Goal: Task Accomplishment & Management: Use online tool/utility

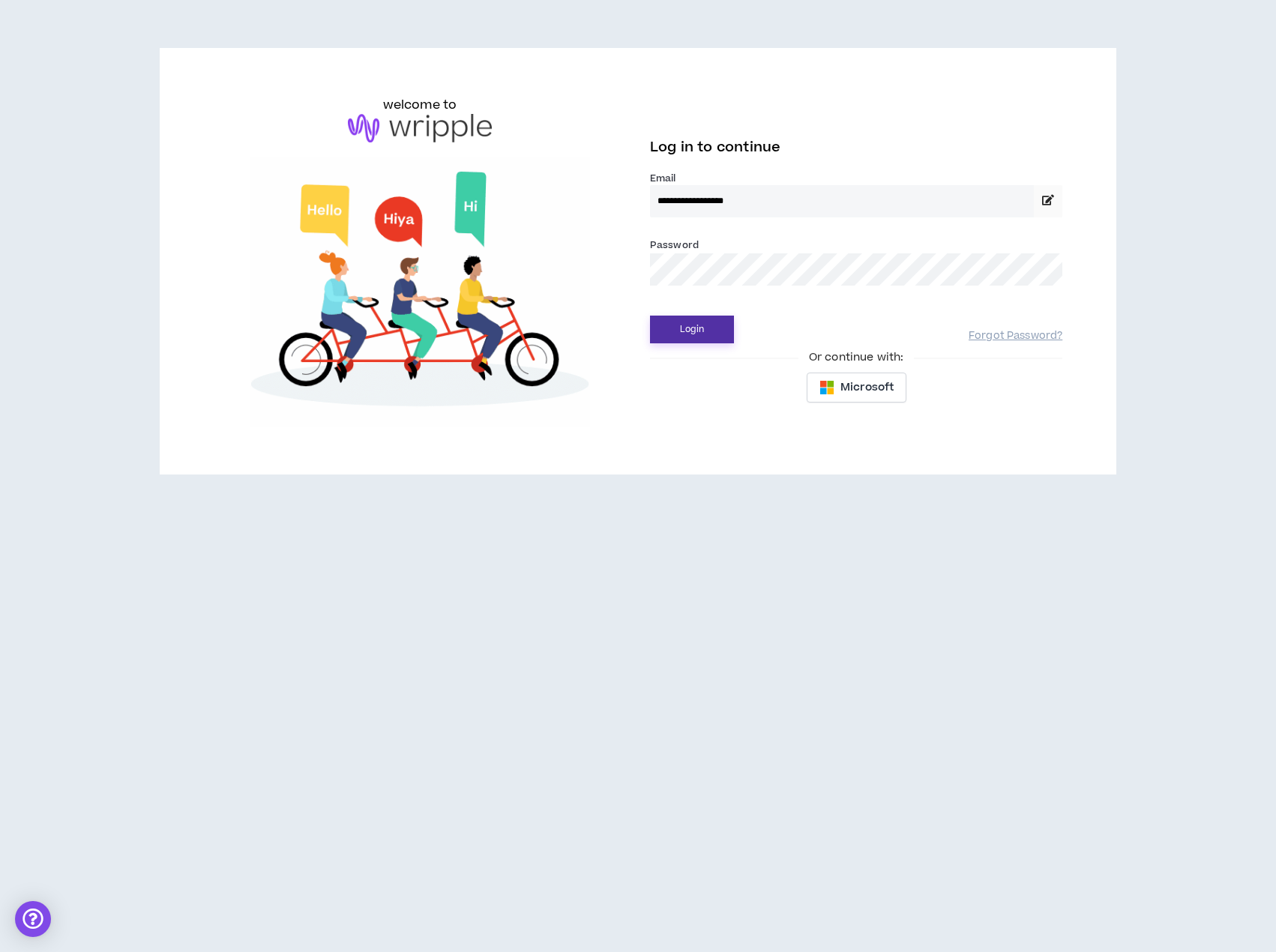
click at [691, 335] on button "Login" at bounding box center [692, 329] width 84 height 28
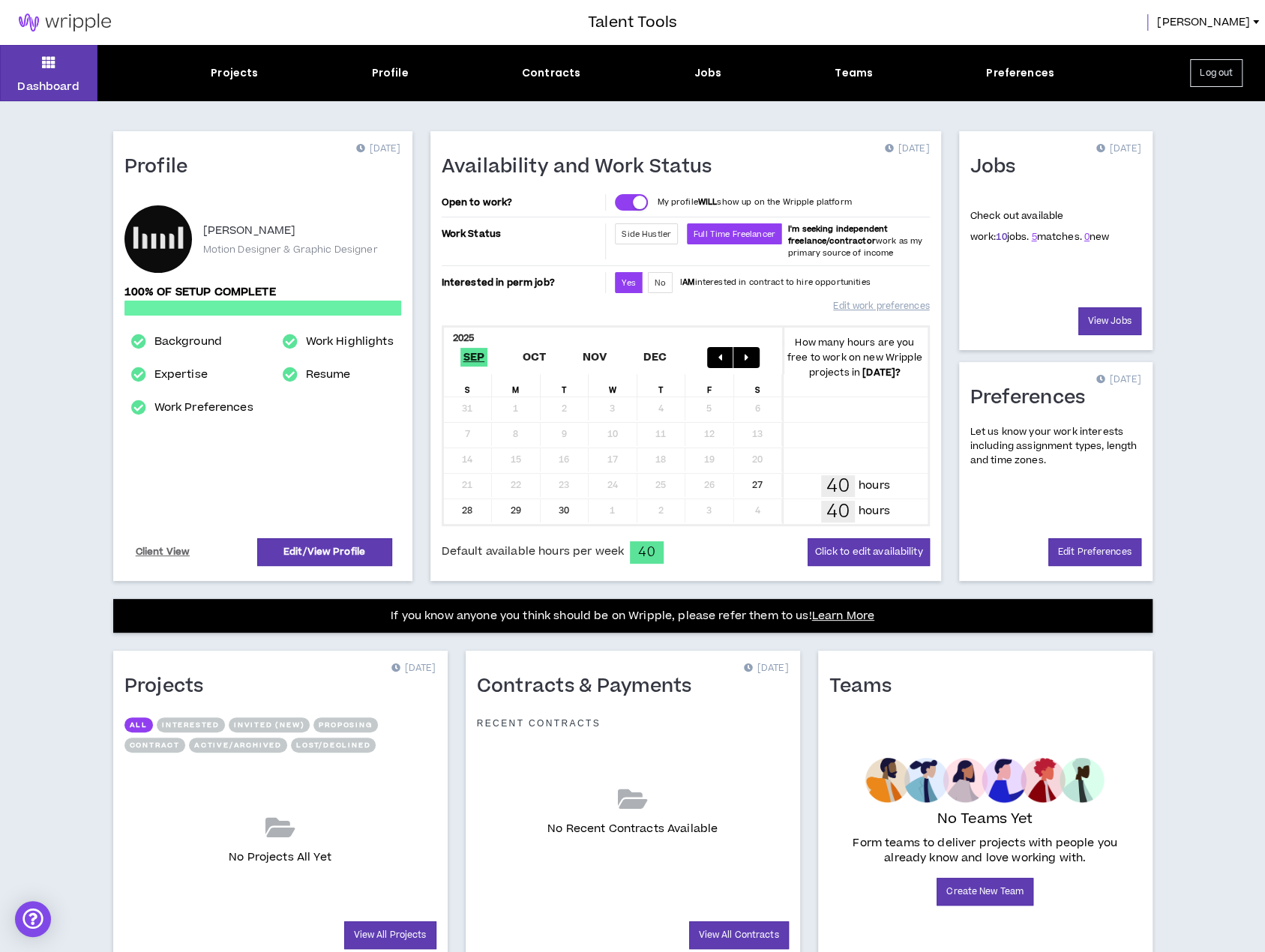
click at [996, 240] on link "10" at bounding box center [1001, 237] width 11 height 14
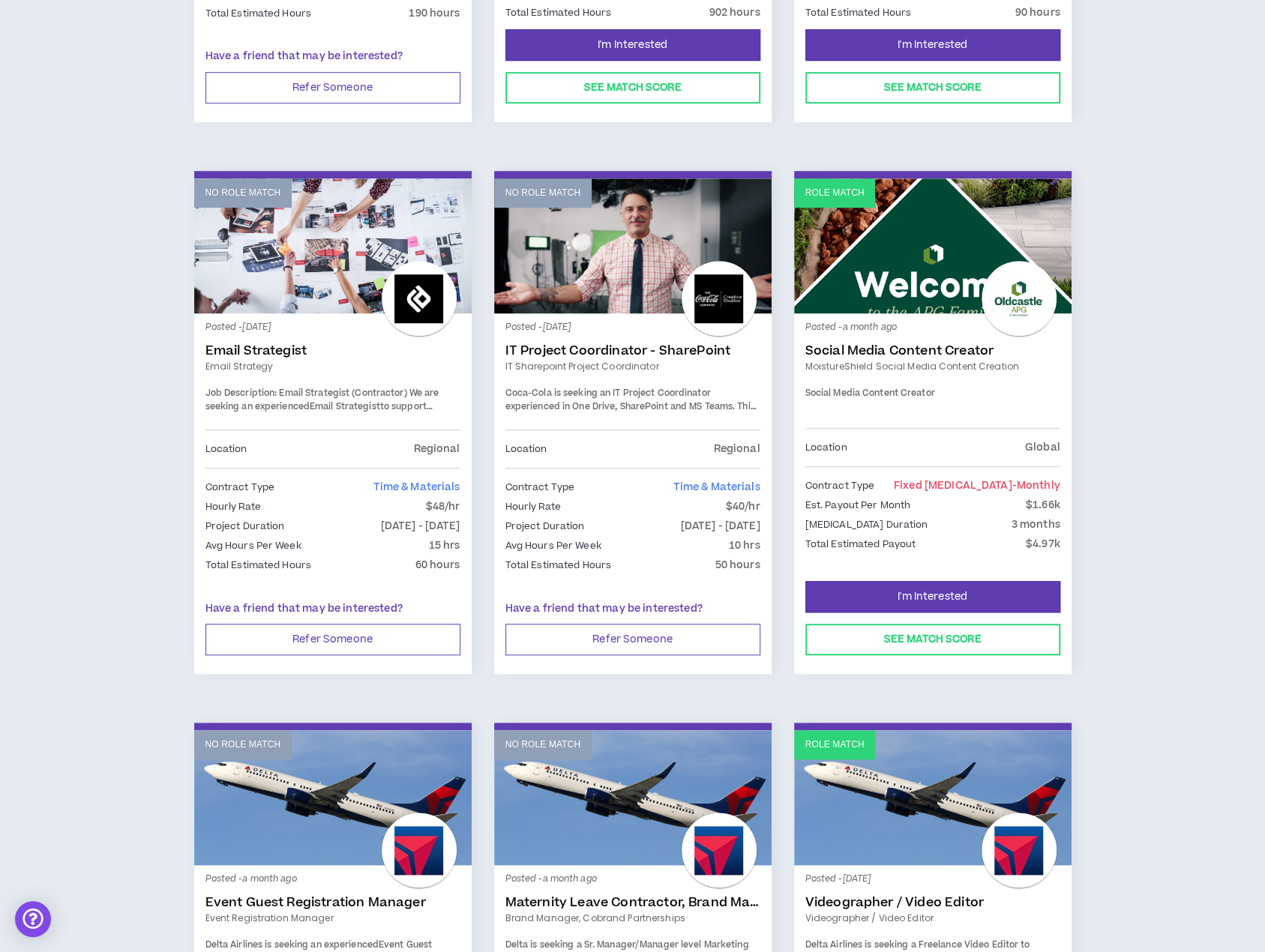
scroll to position [651, 0]
click at [921, 278] on link "Role Match" at bounding box center [933, 244] width 278 height 135
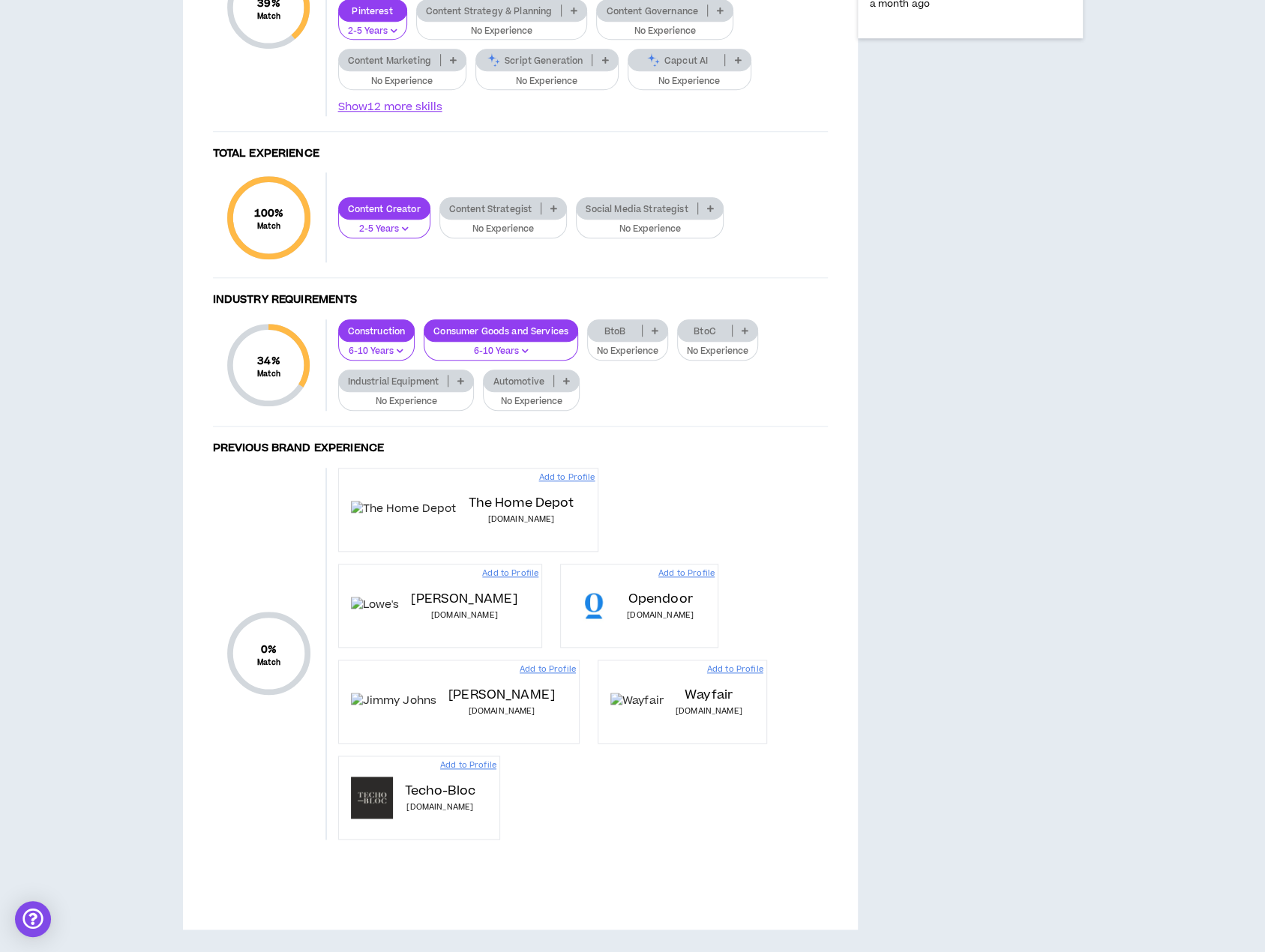
scroll to position [899, 0]
click at [608, 64] on icon at bounding box center [605, 60] width 7 height 8
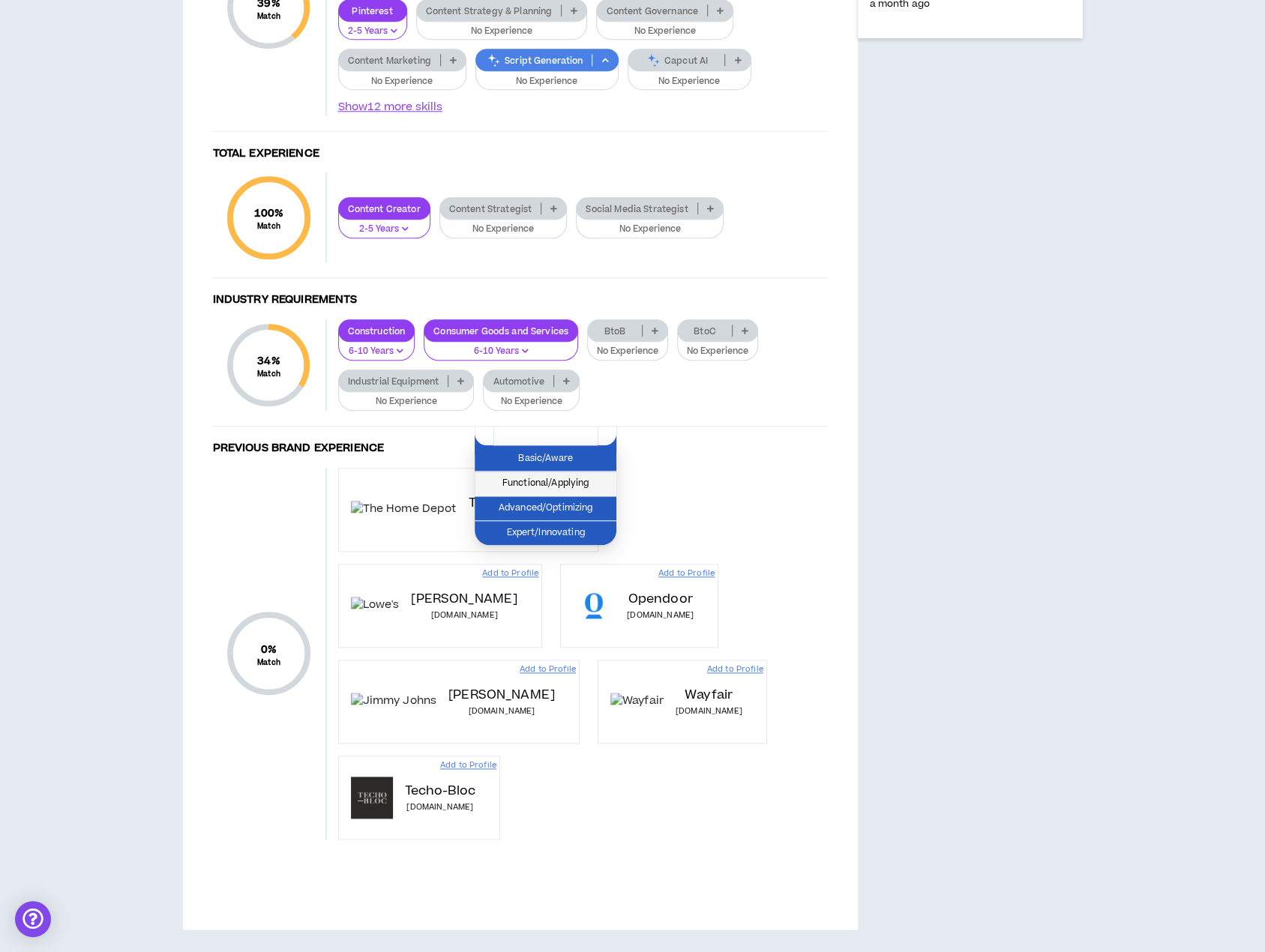
click at [576, 475] on span "Functional/Applying" at bounding box center [545, 484] width 123 height 17
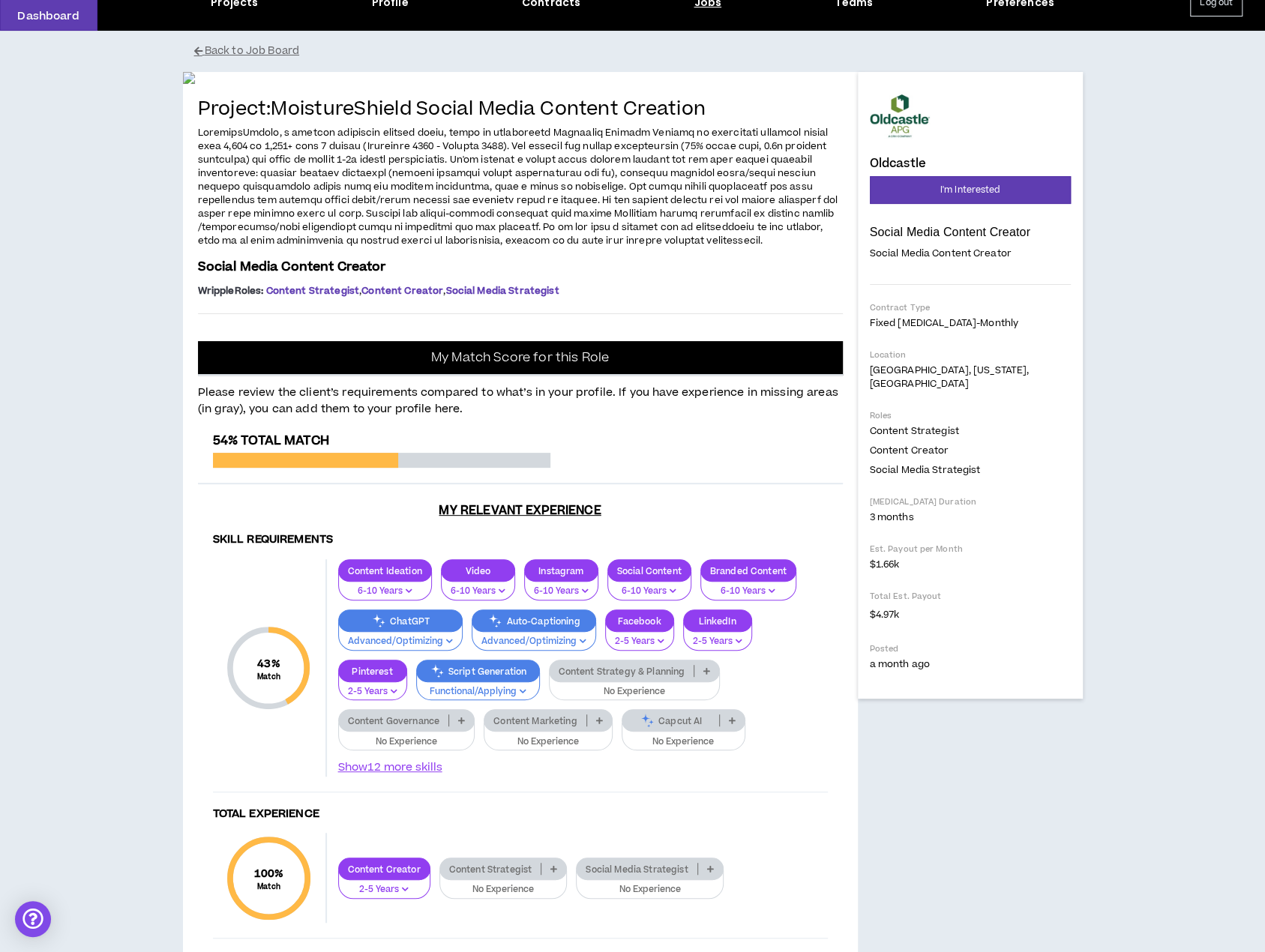
scroll to position [0, 0]
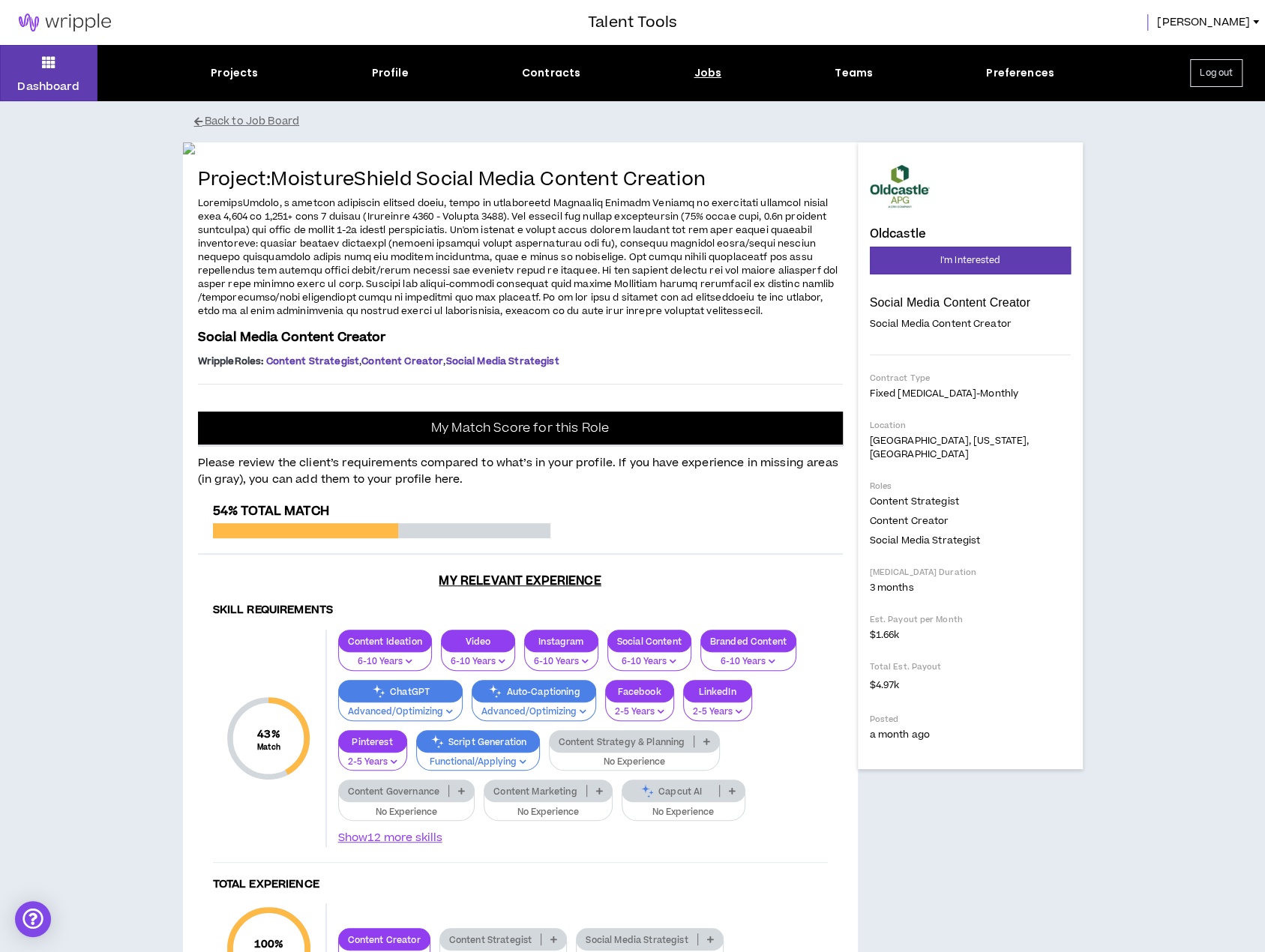
click at [72, 26] on img at bounding box center [65, 23] width 129 height 18
